Goal: Navigation & Orientation: Find specific page/section

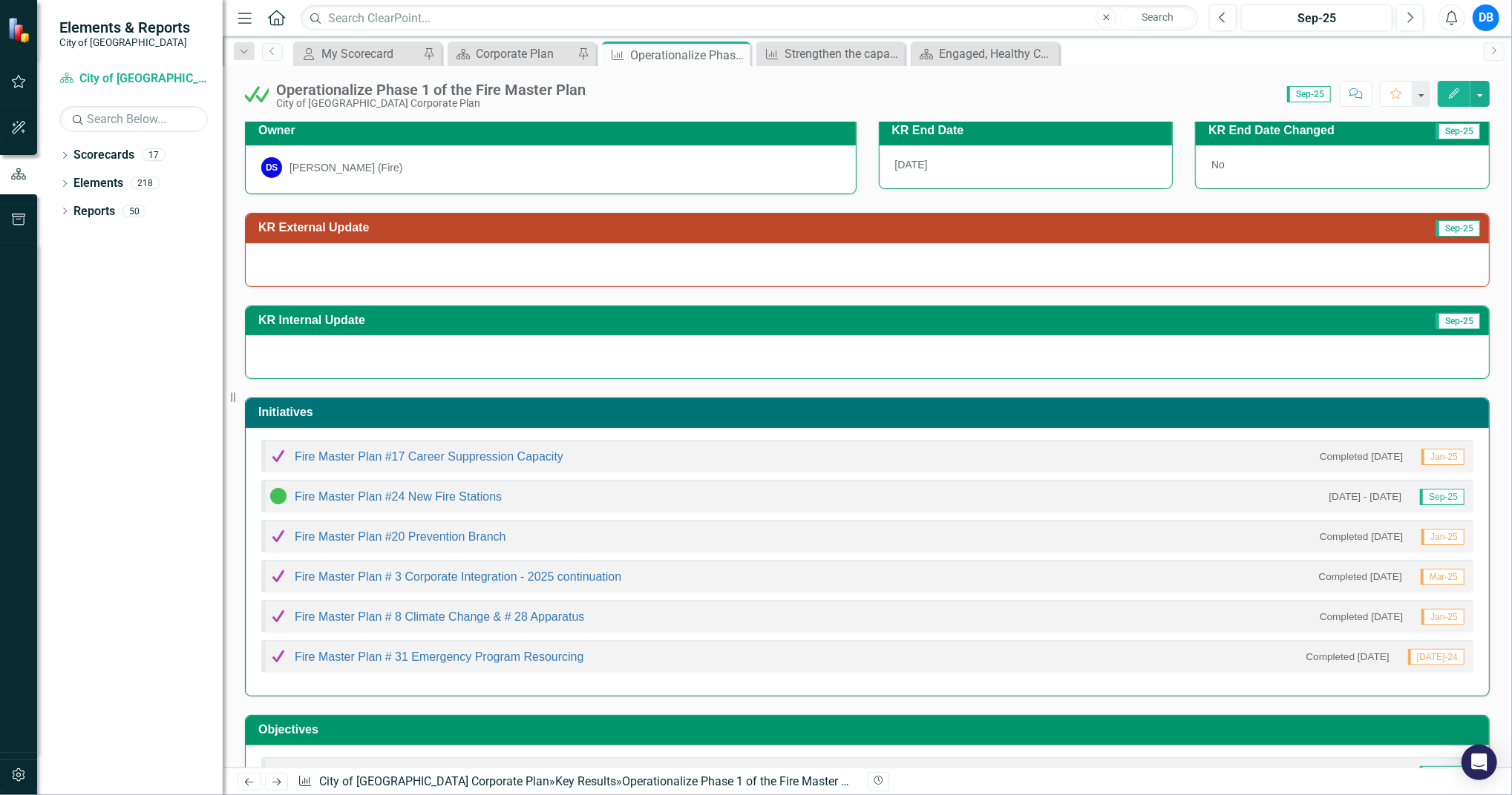
scroll to position [99, 0]
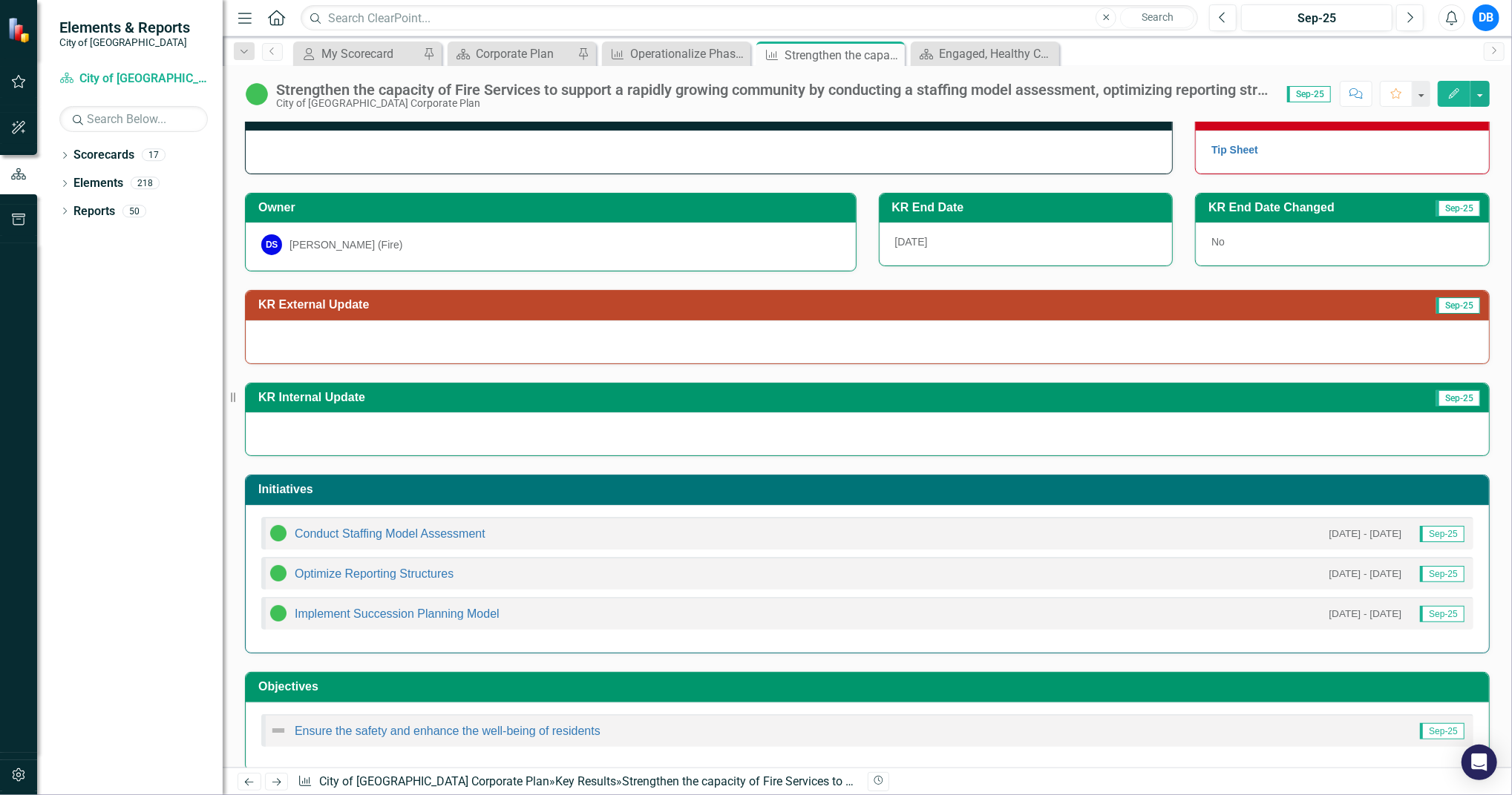
scroll to position [40, 0]
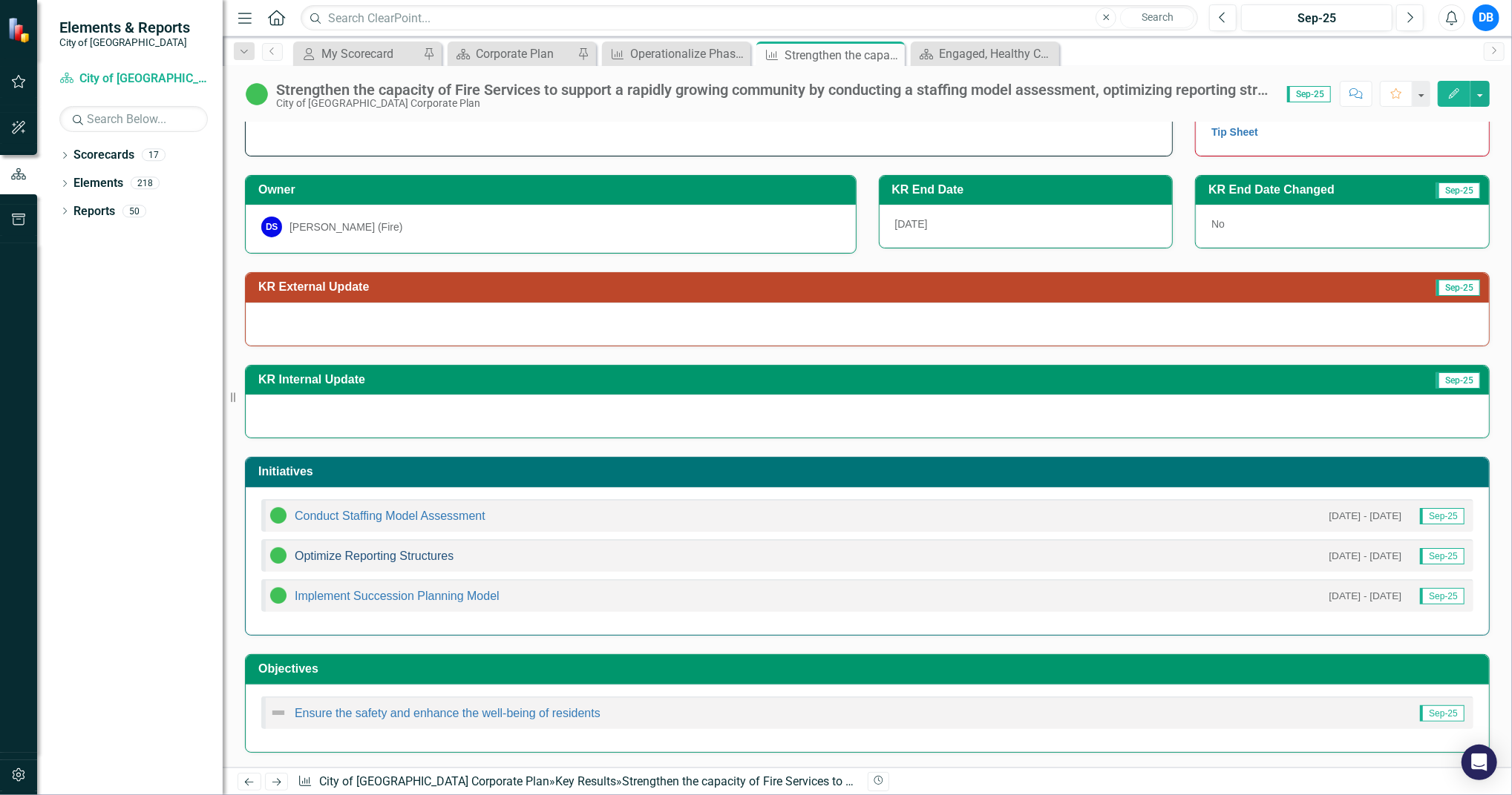
click at [404, 555] on link "Optimize Reporting Structures" at bounding box center [374, 556] width 159 height 12
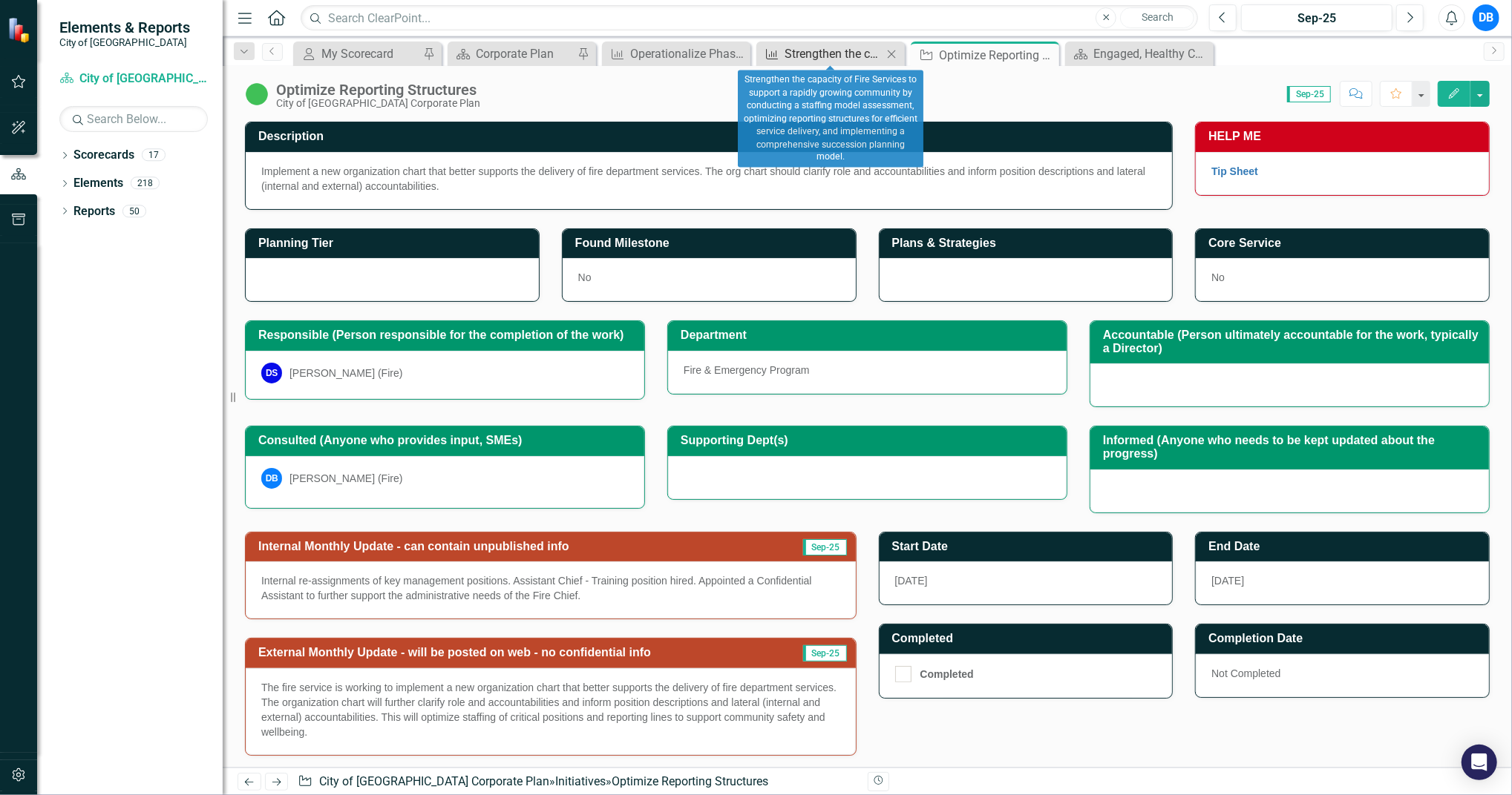
click at [838, 56] on div "Strengthen the capacity of Fire Services to support a rapidly growing community…" at bounding box center [833, 54] width 98 height 18
